Goal: Information Seeking & Learning: Find specific fact

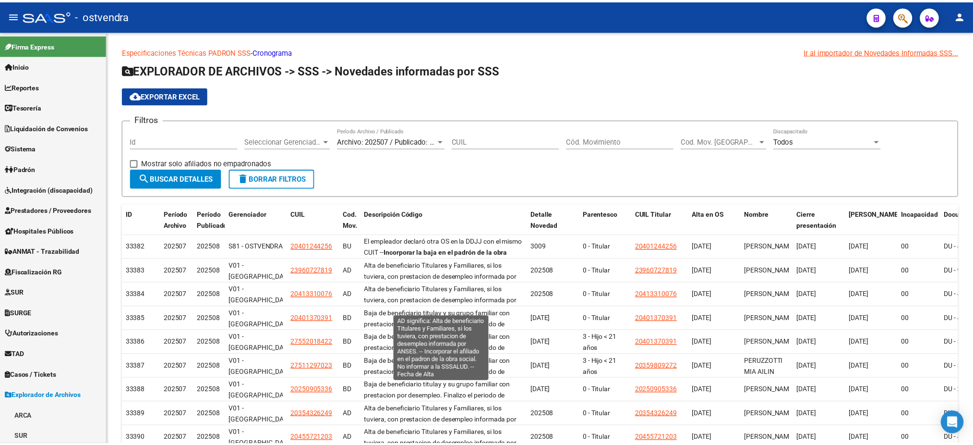
scroll to position [187, 0]
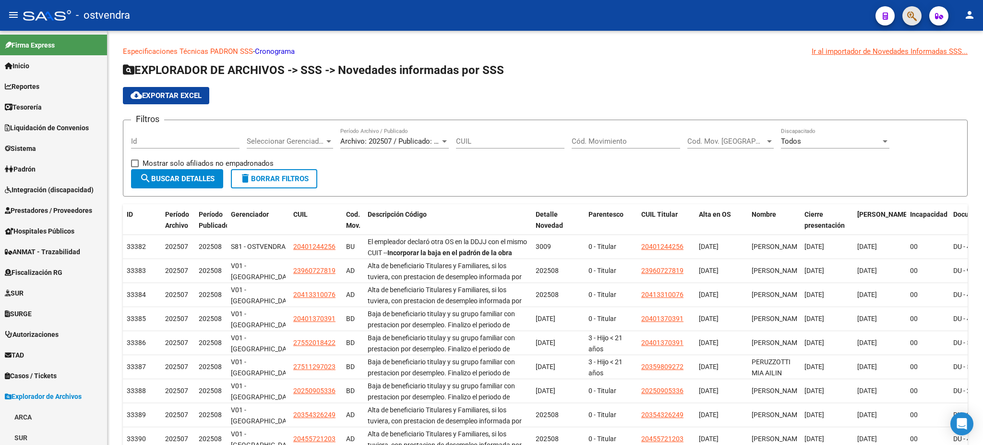
click at [908, 23] on span "button" at bounding box center [912, 16] width 10 height 20
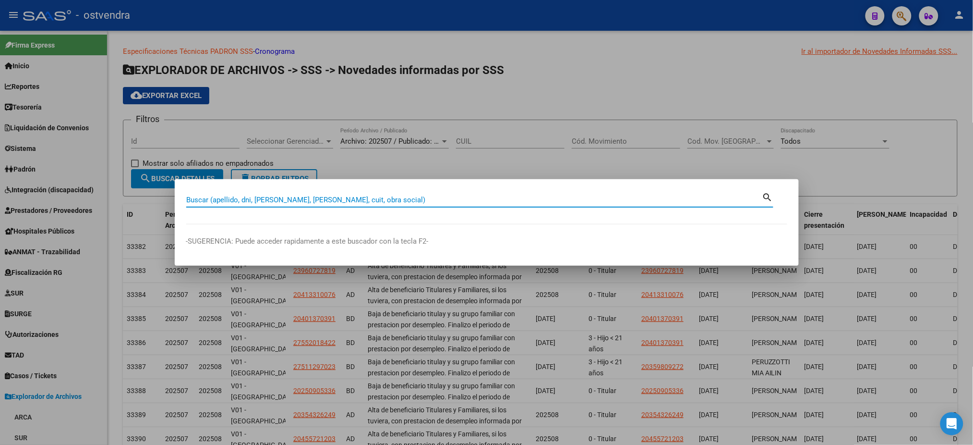
type input ","
type input "[PERSON_NAME]"
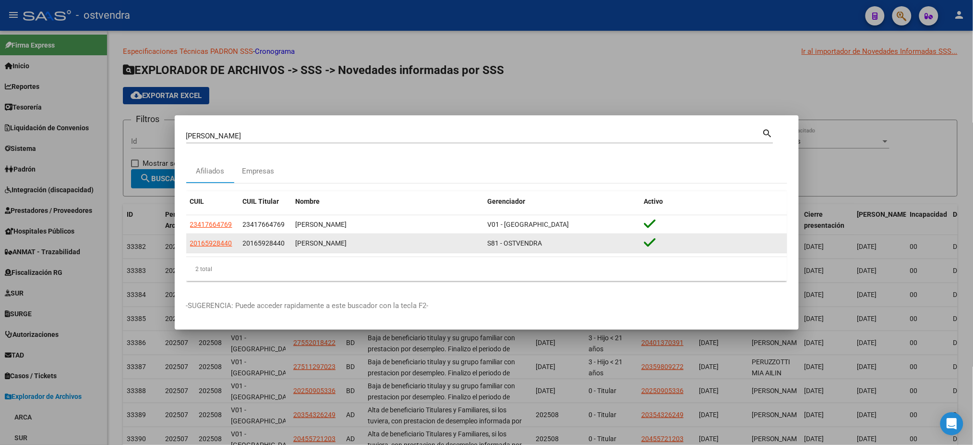
drag, startPoint x: 243, startPoint y: 244, endPoint x: 287, endPoint y: 248, distance: 43.3
type textarea "20165928440"
click at [287, 248] on div "20165928440" at bounding box center [265, 243] width 45 height 11
copy span "20165928440"
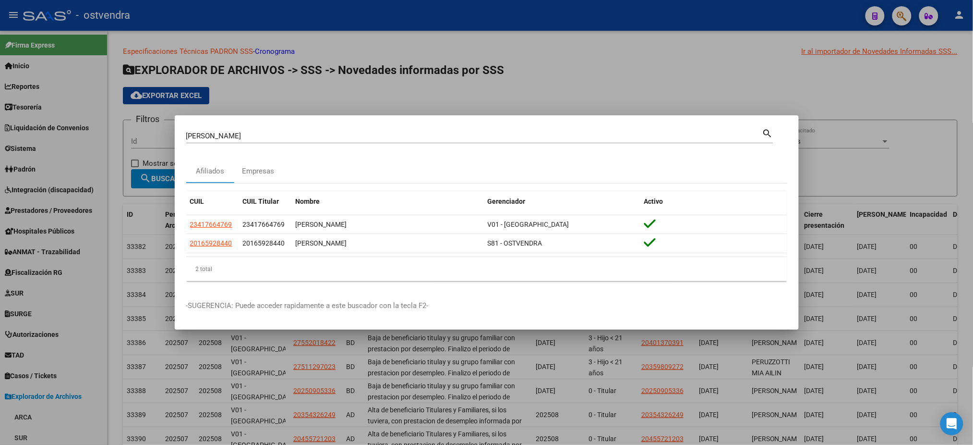
click at [154, 6] on div at bounding box center [486, 222] width 973 height 445
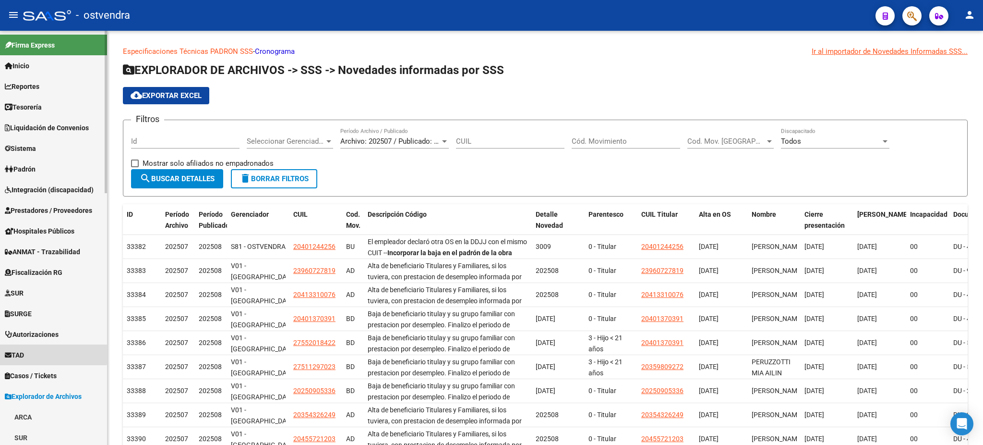
click at [47, 349] on link "TAD" at bounding box center [53, 354] width 107 height 21
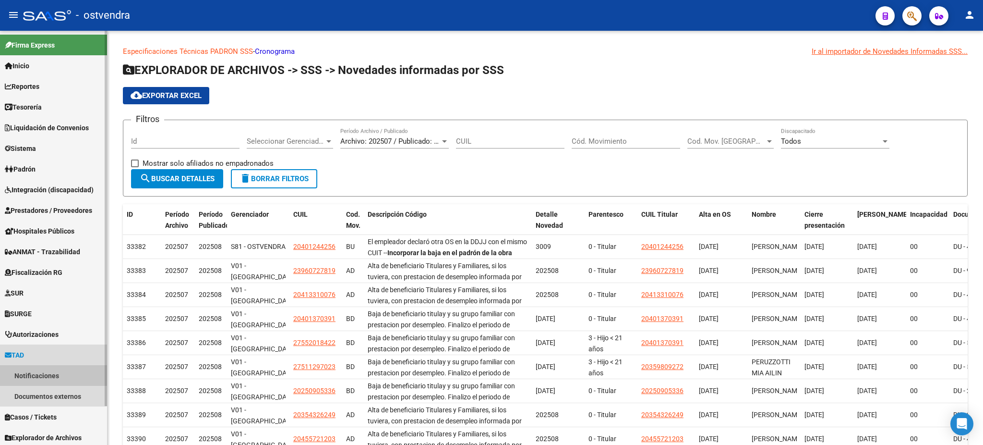
click at [46, 372] on link "Notificaciones" at bounding box center [53, 375] width 107 height 21
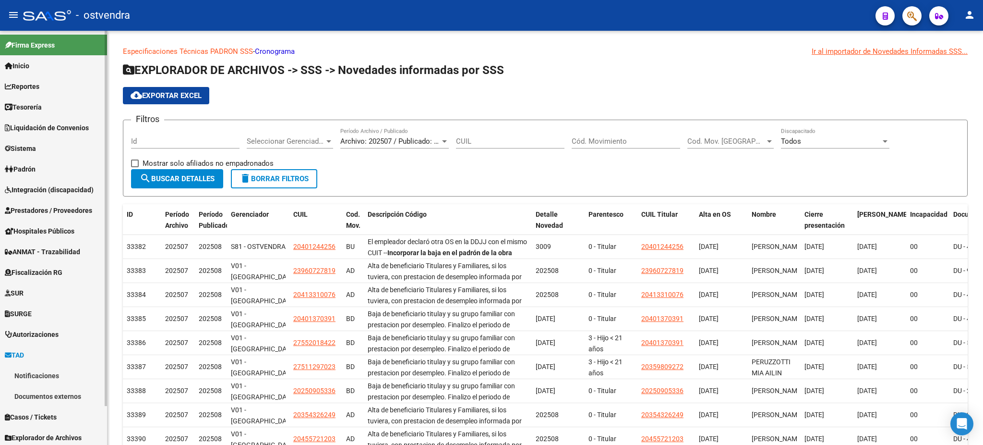
click at [46, 372] on link "Notificaciones" at bounding box center [53, 375] width 107 height 21
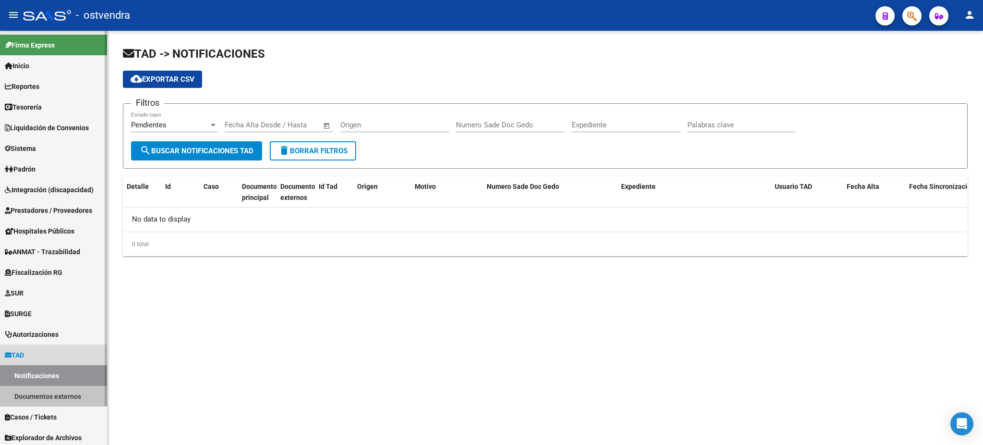
click at [48, 390] on link "Documentos externos" at bounding box center [53, 396] width 107 height 21
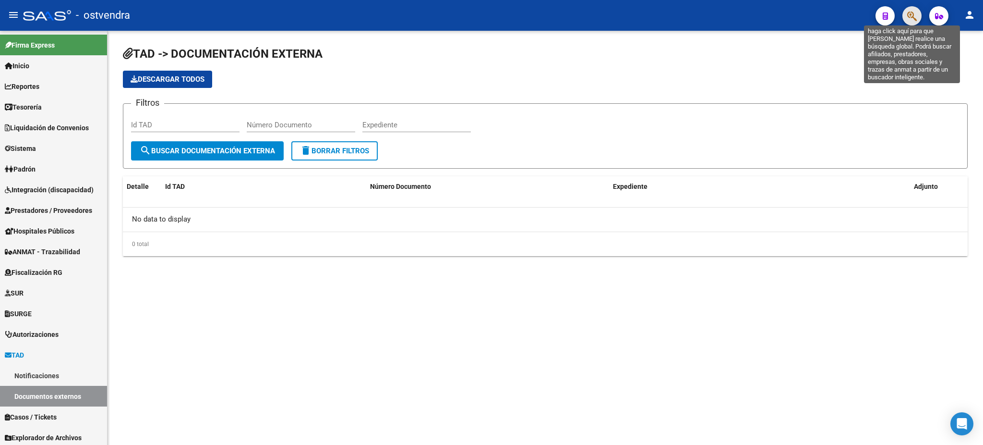
click at [910, 16] on icon "button" at bounding box center [912, 16] width 10 height 11
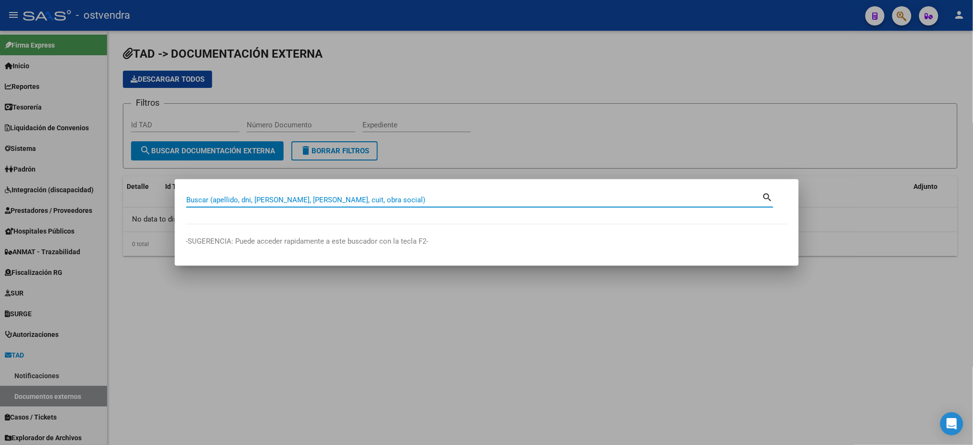
paste input "37434556"
type input "37434556"
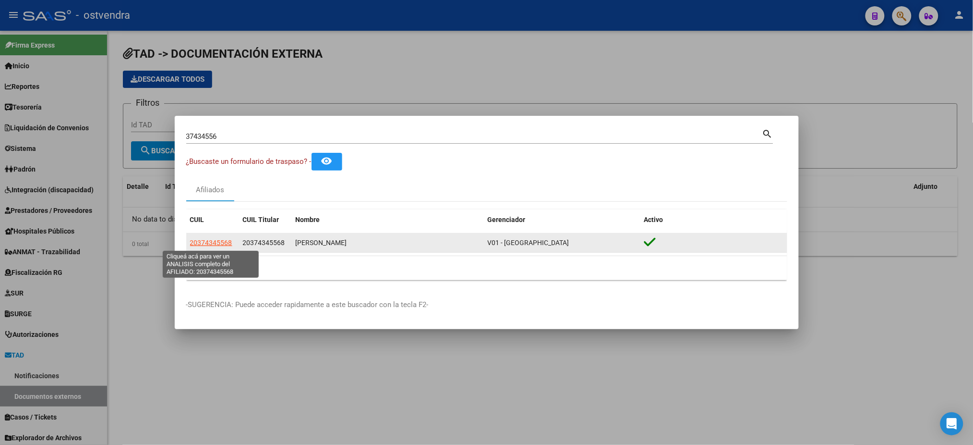
click at [215, 246] on span "20374345568" at bounding box center [211, 243] width 42 height 8
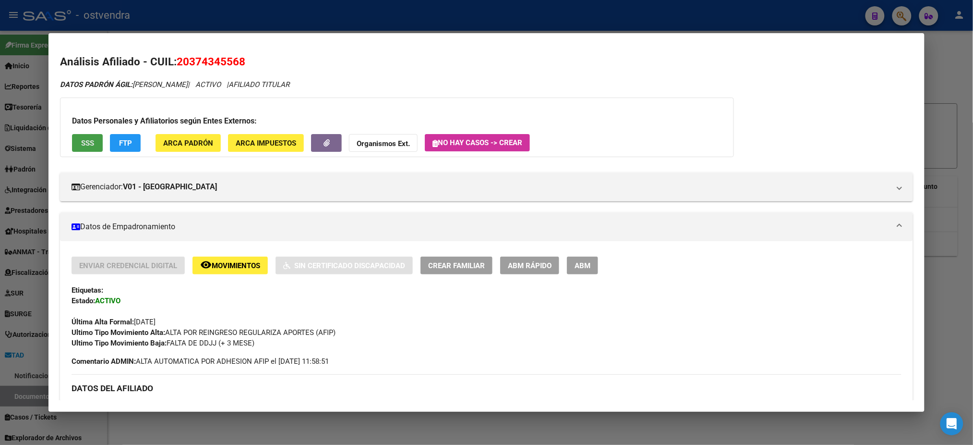
click at [90, 145] on button "SSS" at bounding box center [87, 143] width 31 height 18
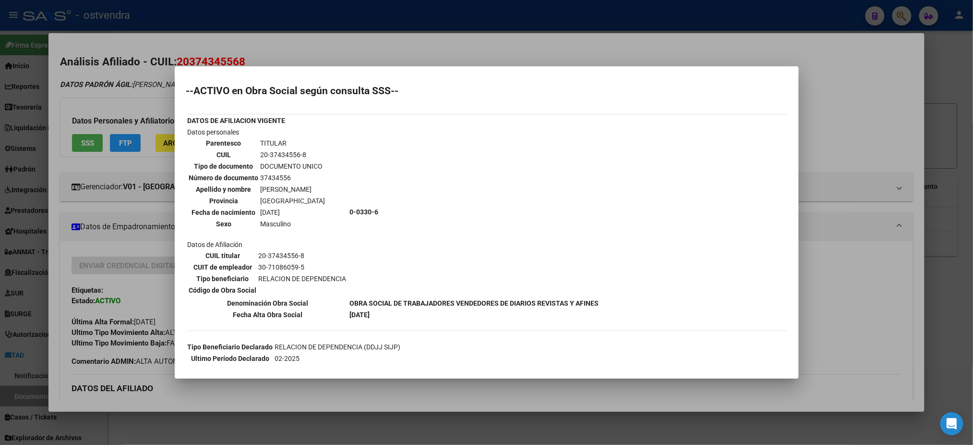
click at [130, 84] on div at bounding box center [486, 222] width 973 height 445
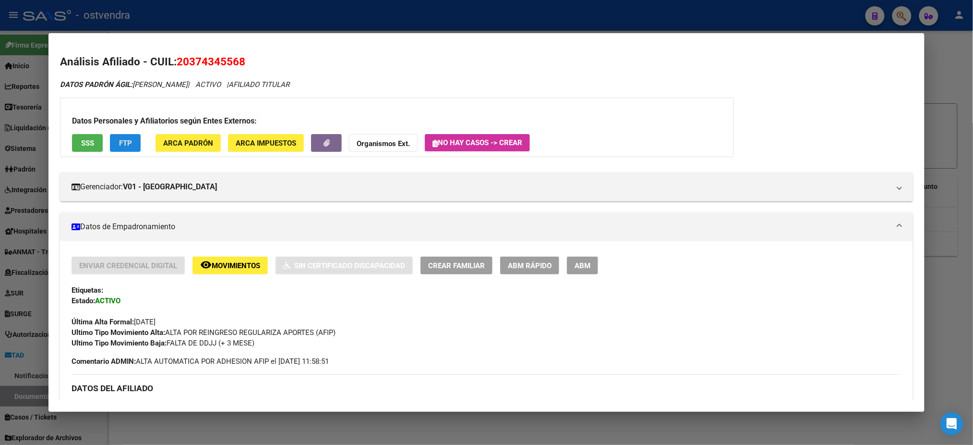
click at [123, 143] on span "FTP" at bounding box center [125, 143] width 13 height 9
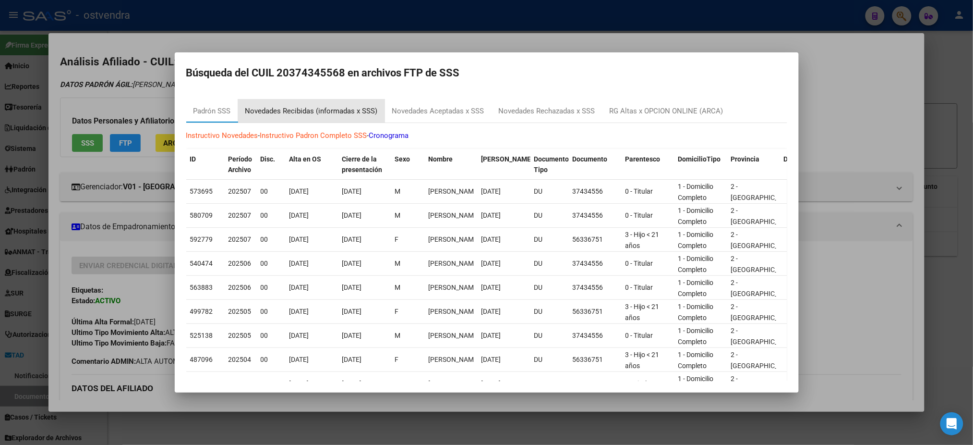
click at [343, 109] on div "Novedades Recibidas (informadas x SSS)" at bounding box center [311, 111] width 133 height 11
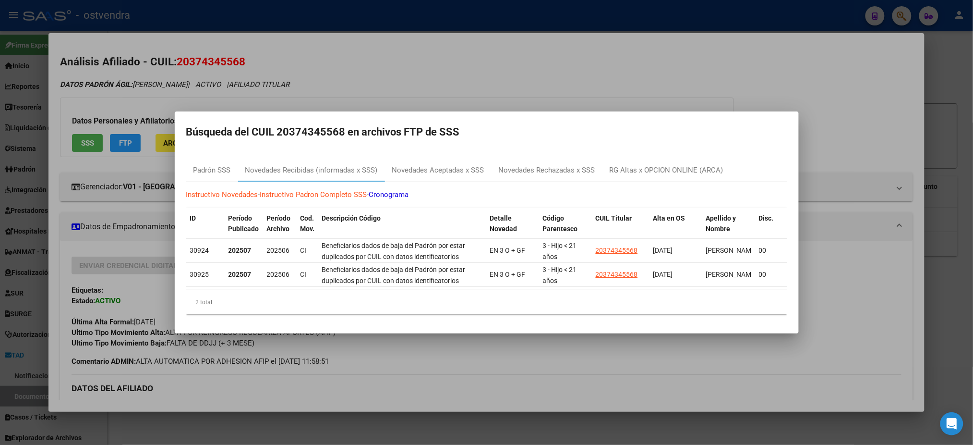
click at [388, 44] on div at bounding box center [486, 222] width 973 height 445
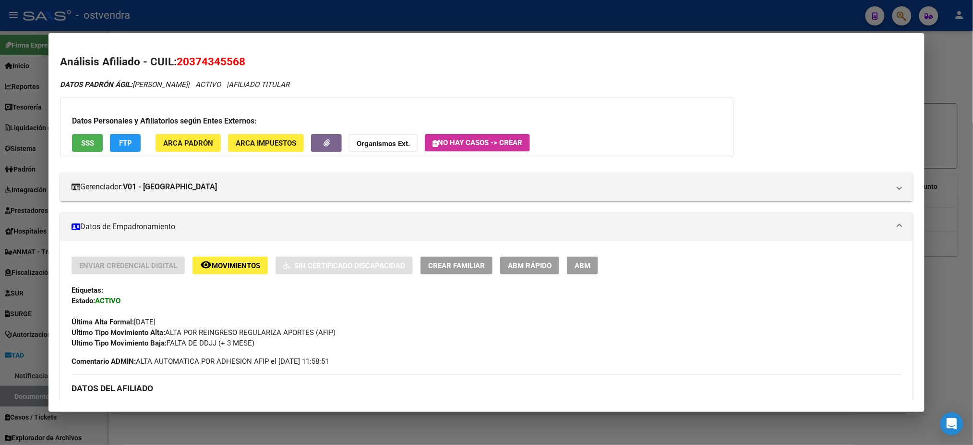
click at [689, 231] on mat-panel-title "Datos de Empadronamiento" at bounding box center [481, 227] width 818 height 12
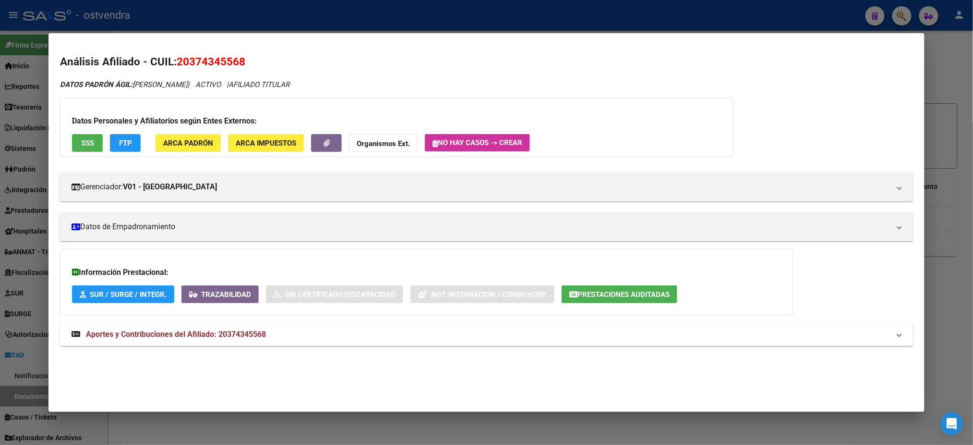
click at [807, 337] on mat-panel-title "Aportes y Contribuciones del Afiliado: 20374345568" at bounding box center [481, 334] width 818 height 12
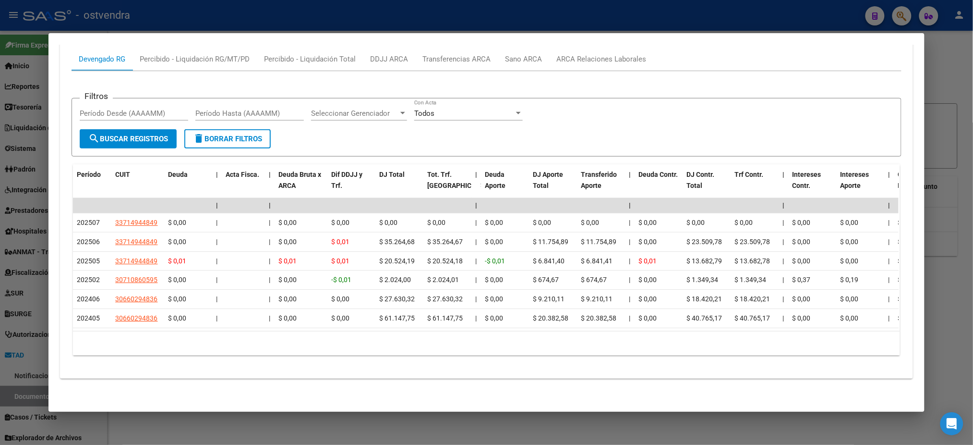
drag, startPoint x: 360, startPoint y: 333, endPoint x: 373, endPoint y: 334, distance: 13.5
click at [373, 334] on div "10 total 1" at bounding box center [486, 343] width 827 height 24
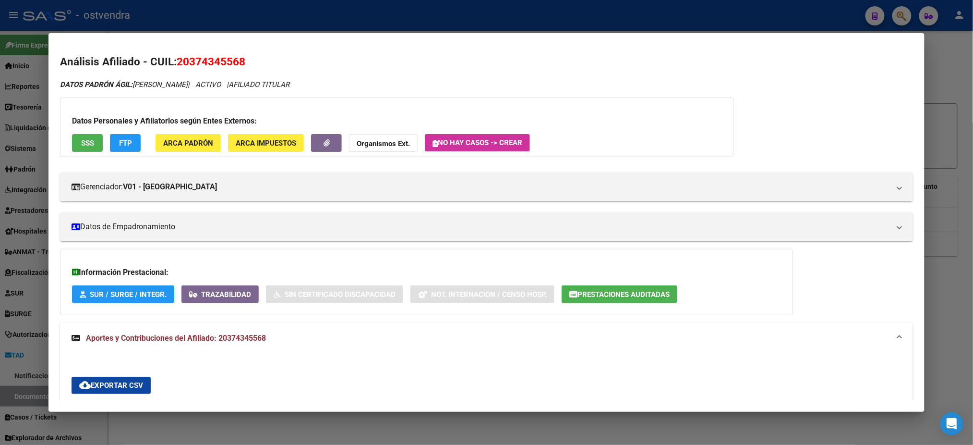
click at [506, 25] on div at bounding box center [486, 222] width 973 height 445
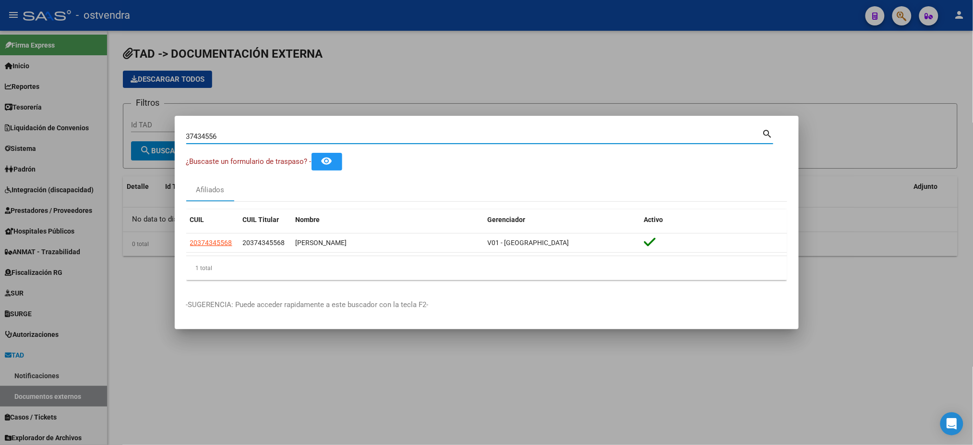
click at [240, 134] on input "37434556" at bounding box center [474, 136] width 576 height 9
drag, startPoint x: 240, startPoint y: 134, endPoint x: 143, endPoint y: 152, distance: 98.2
click at [143, 152] on div "37434556 Buscar (apellido, dni, cuil, nro traspaso, cuit, obra social) search ¿…" at bounding box center [486, 222] width 973 height 445
type input "30385148"
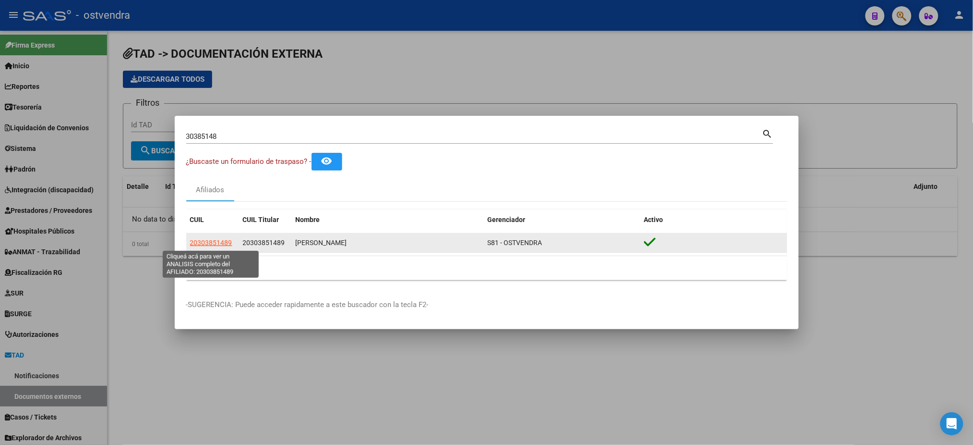
click at [213, 245] on span "20303851489" at bounding box center [211, 243] width 42 height 8
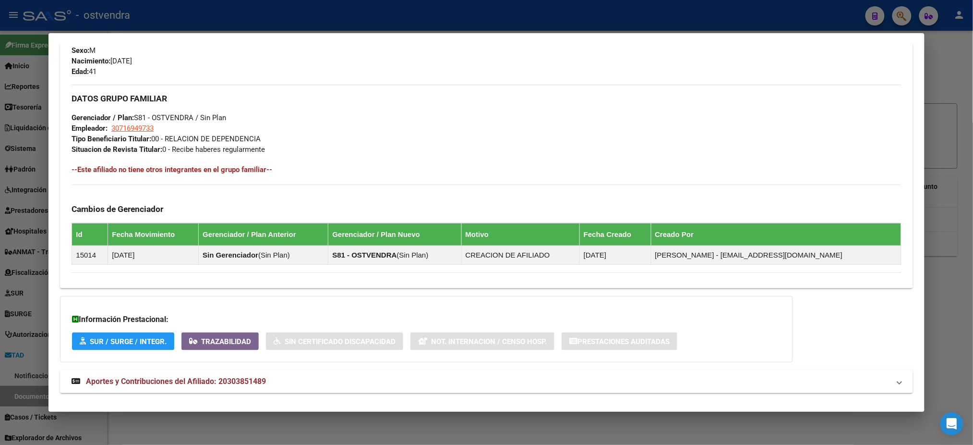
scroll to position [403, 0]
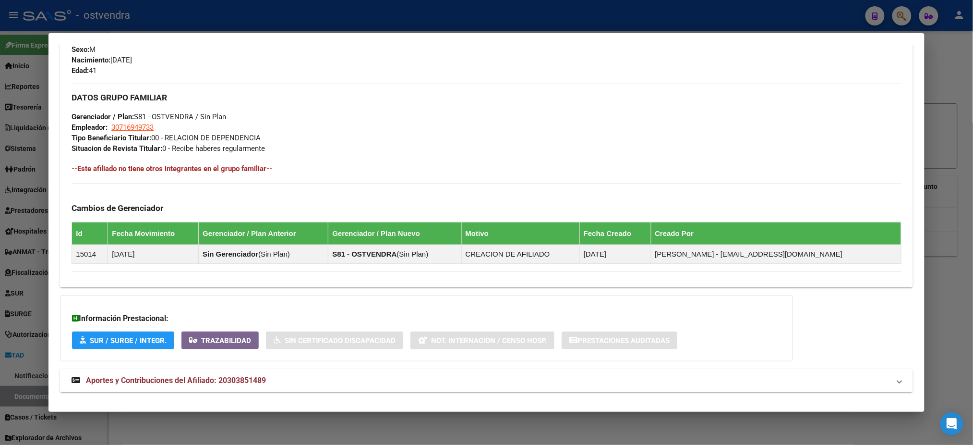
drag, startPoint x: 918, startPoint y: 301, endPoint x: 901, endPoint y: 379, distance: 80.0
click at [901, 379] on mat-dialog-content "Análisis Afiliado - CUIL: 20303851489 DATOS PADRÓN ÁGIL: [PERSON_NAME] | ACTIVO…" at bounding box center [486, 222] width 876 height 355
click at [822, 375] on mat-panel-title "Aportes y Contribuciones del Afiliado: 20303851489" at bounding box center [481, 381] width 818 height 12
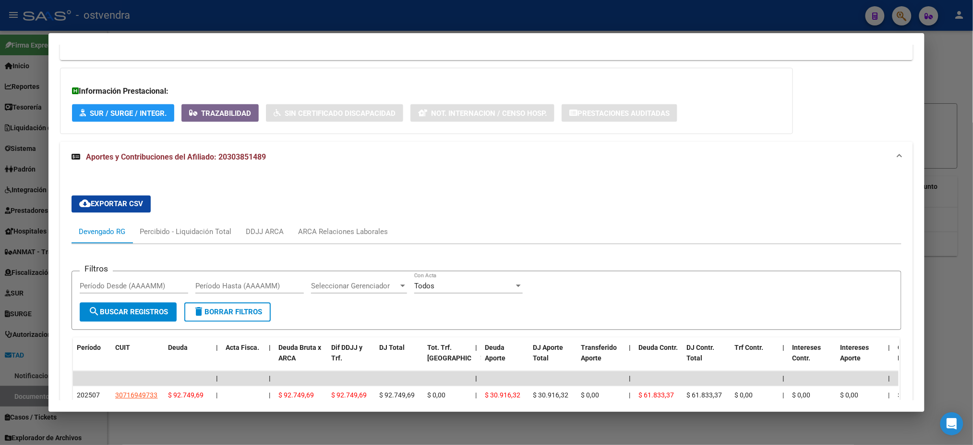
scroll to position [755, 0]
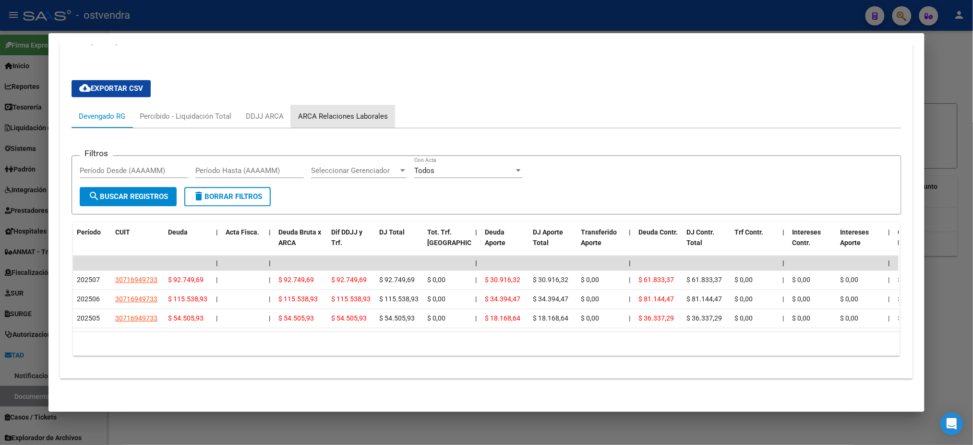
click at [368, 105] on div "ARCA Relaciones Laborales" at bounding box center [343, 116] width 104 height 23
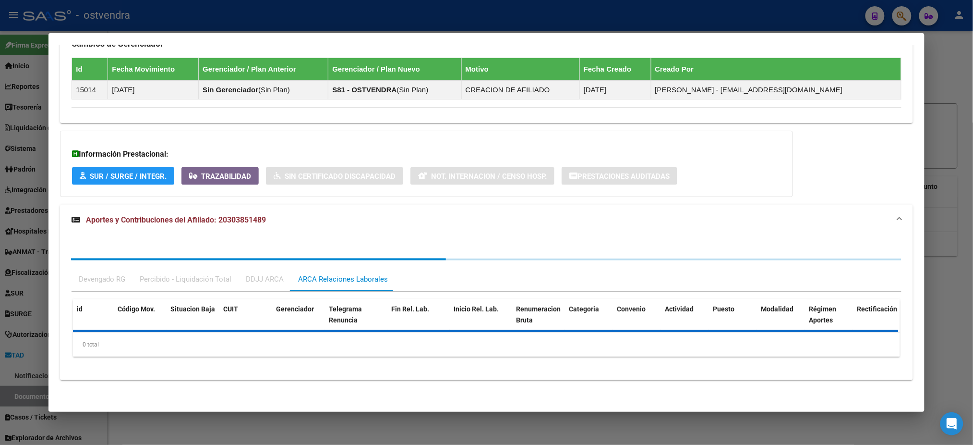
scroll to position [617, 0]
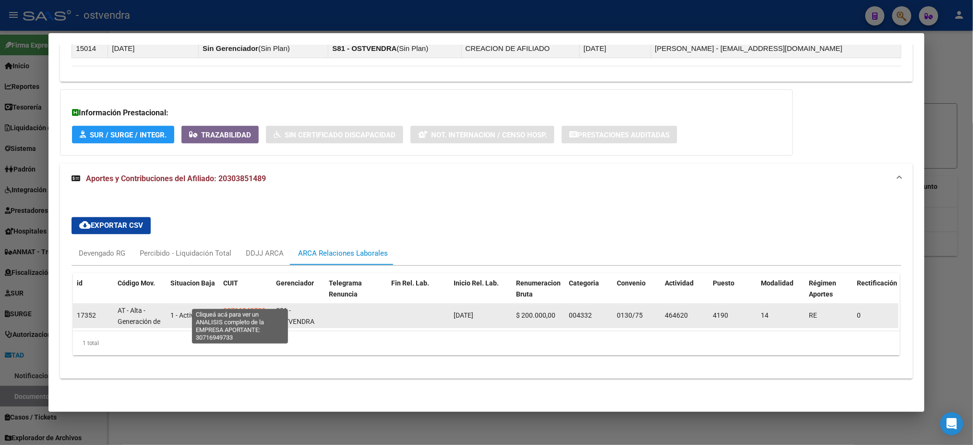
click at [247, 307] on span "30716949733" at bounding box center [244, 311] width 42 height 8
type textarea "30716949733"
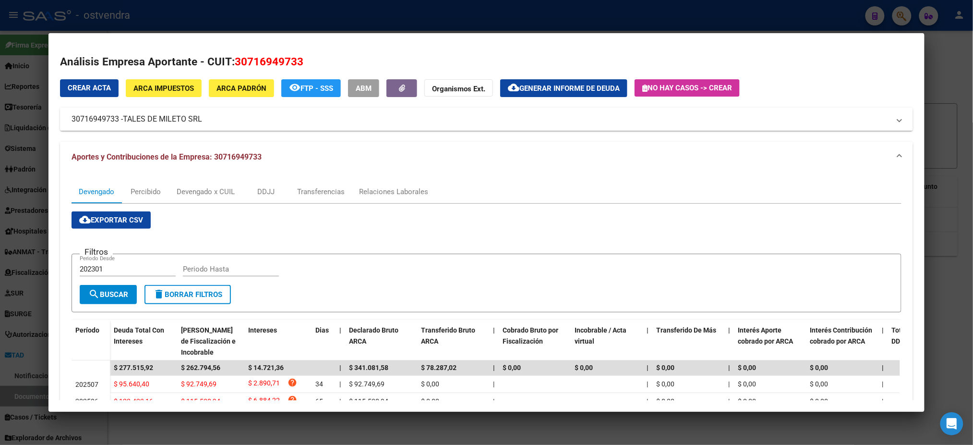
click at [333, 116] on mat-panel-title "30716949733 - TALES DE MILETO SRL" at bounding box center [481, 119] width 818 height 12
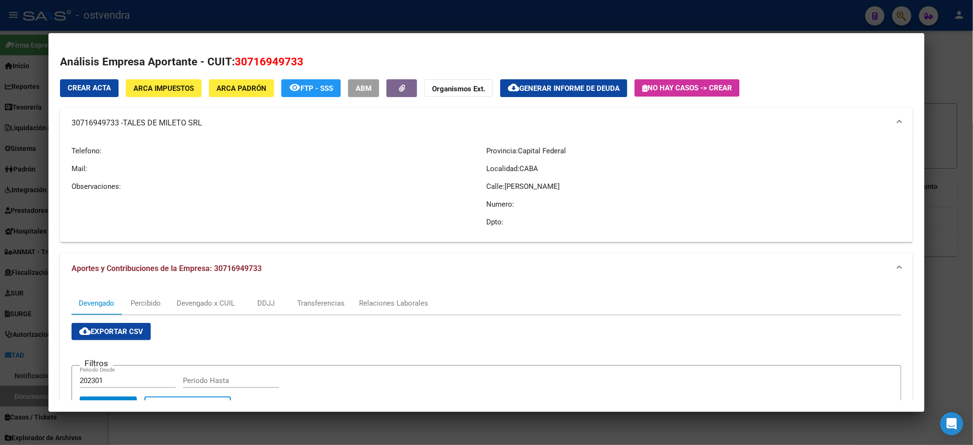
click at [333, 116] on mat-expansion-panel-header "30716949733 - TALES DE MILETO SRL" at bounding box center [486, 123] width 853 height 31
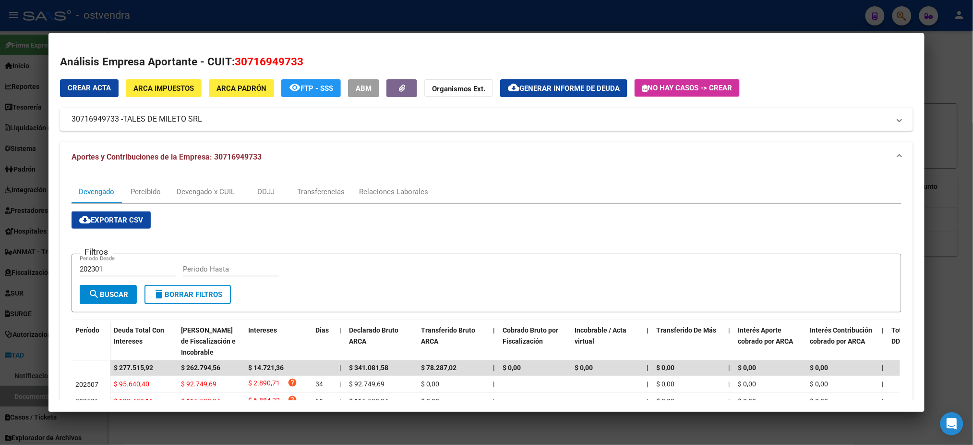
click at [411, 6] on div at bounding box center [486, 222] width 973 height 445
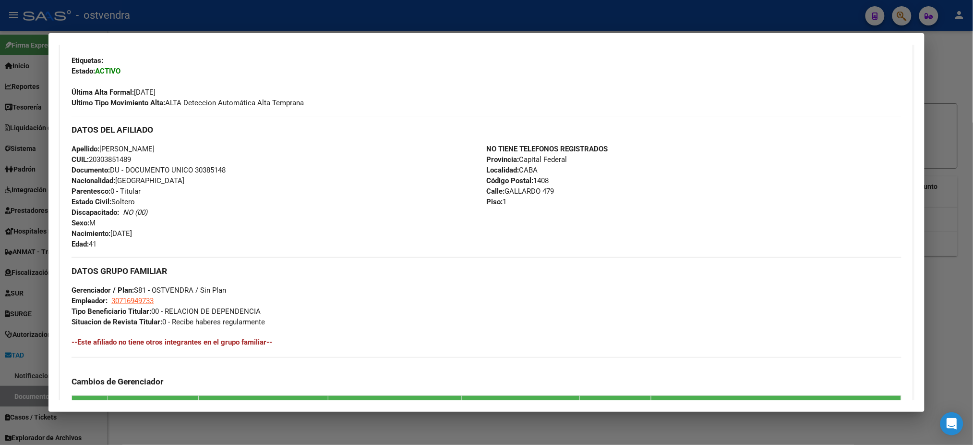
scroll to position [0, 0]
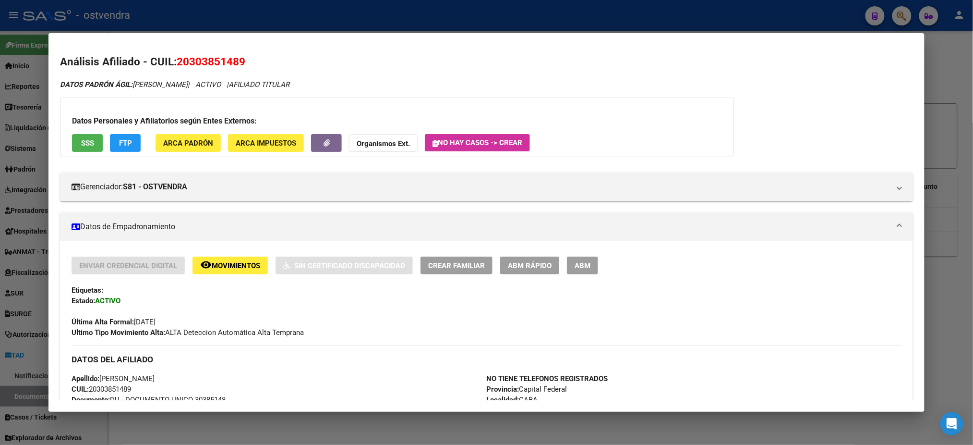
click at [146, 58] on h2 "Análisis Afiliado - CUIL: 20303851489" at bounding box center [486, 62] width 853 height 16
drag, startPoint x: 142, startPoint y: 65, endPoint x: 302, endPoint y: 70, distance: 159.9
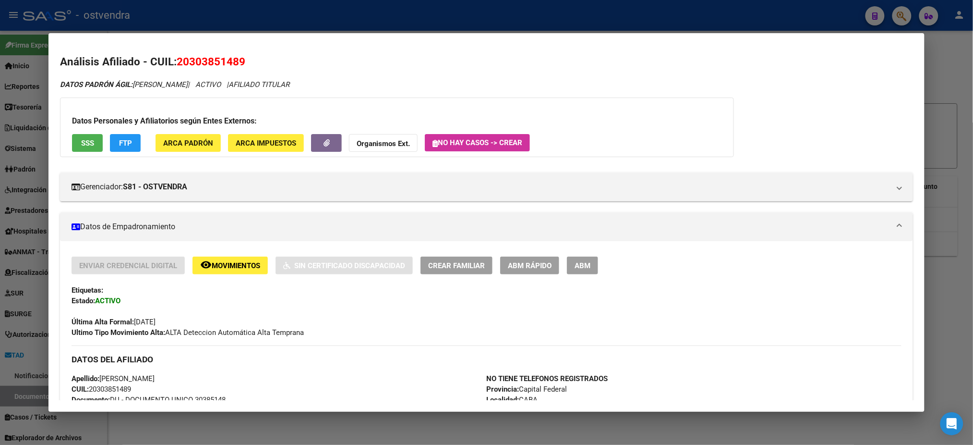
click at [302, 70] on h2 "Análisis Afiliado - CUIL: 20303851489" at bounding box center [486, 62] width 853 height 16
copy h2 "CUIL: 20303851489"
drag, startPoint x: 130, startPoint y: 84, endPoint x: 221, endPoint y: 81, distance: 91.3
click at [188, 81] on span "DATOS PADRÓN ÁGIL: [PERSON_NAME]" at bounding box center [124, 84] width 128 height 9
copy span "[PERSON_NAME]"
